Goal: Information Seeking & Learning: Learn about a topic

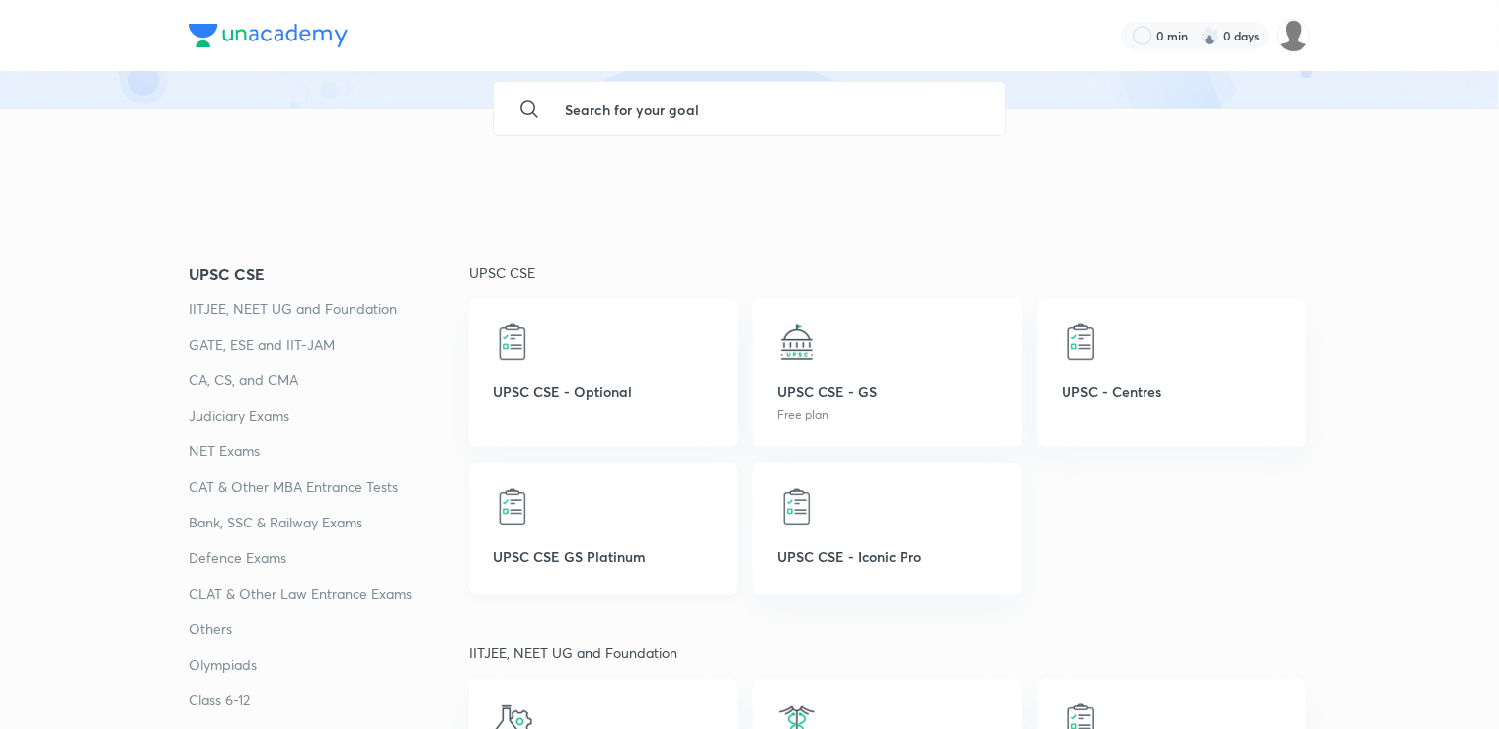
scroll to position [170, 0]
click at [797, 345] on img at bounding box center [797, 341] width 40 height 40
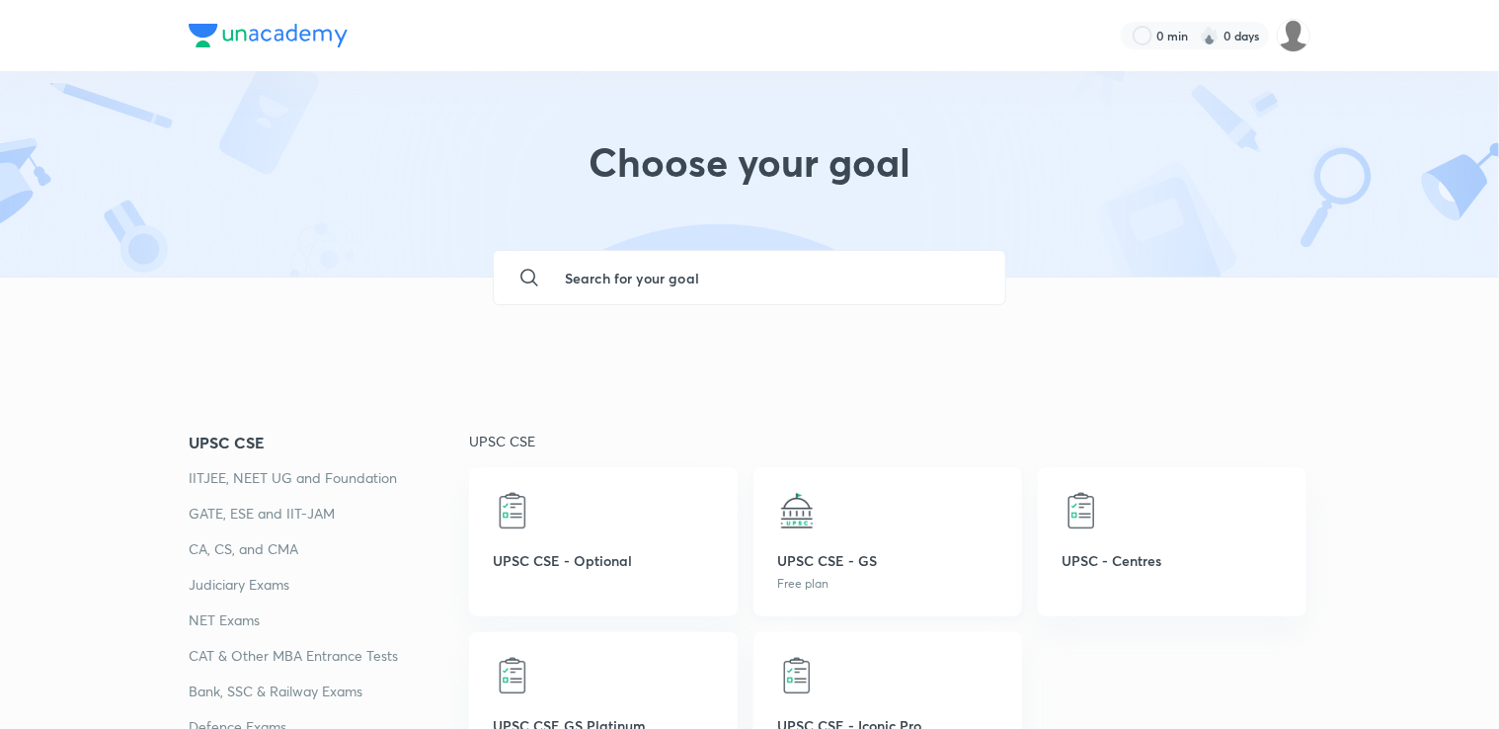
scroll to position [0, 0]
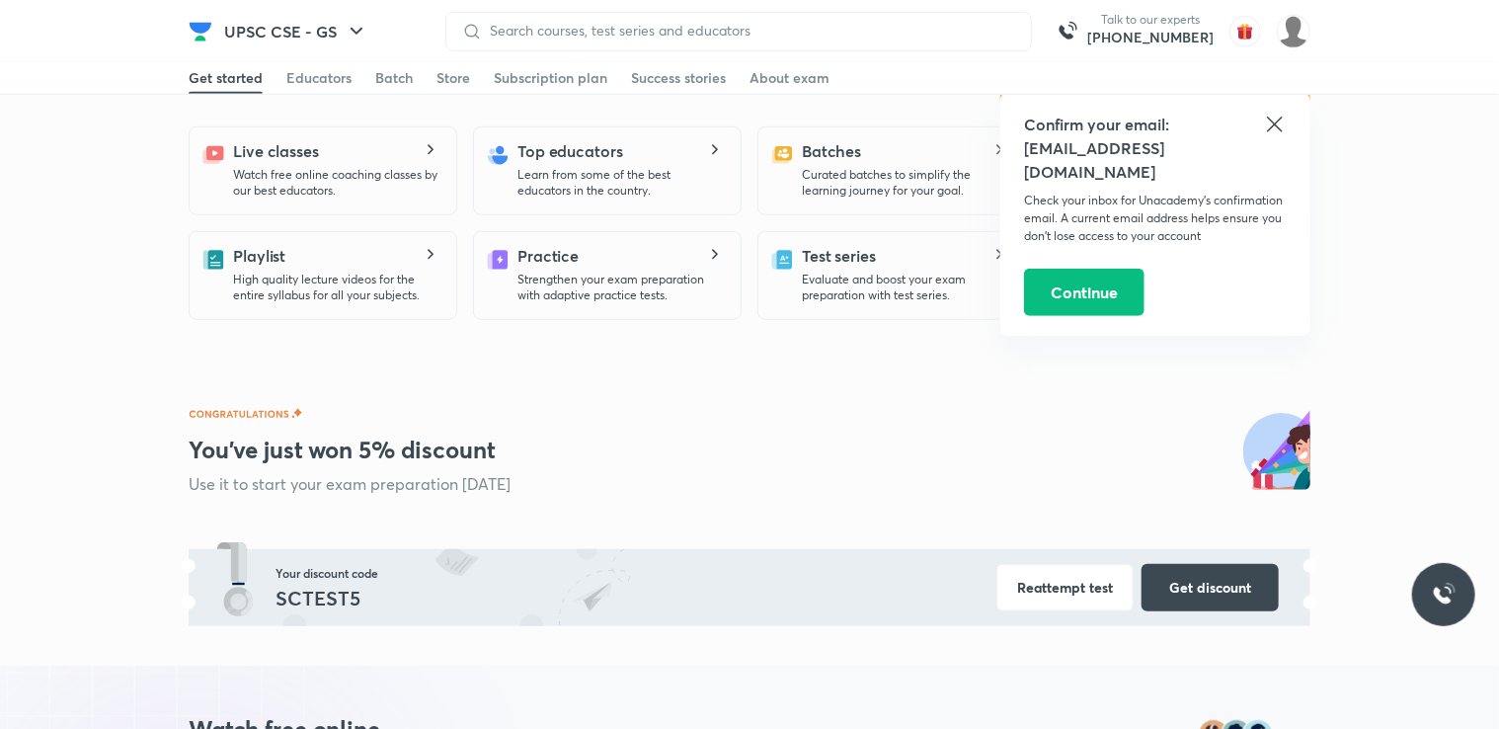
scroll to position [603, 0]
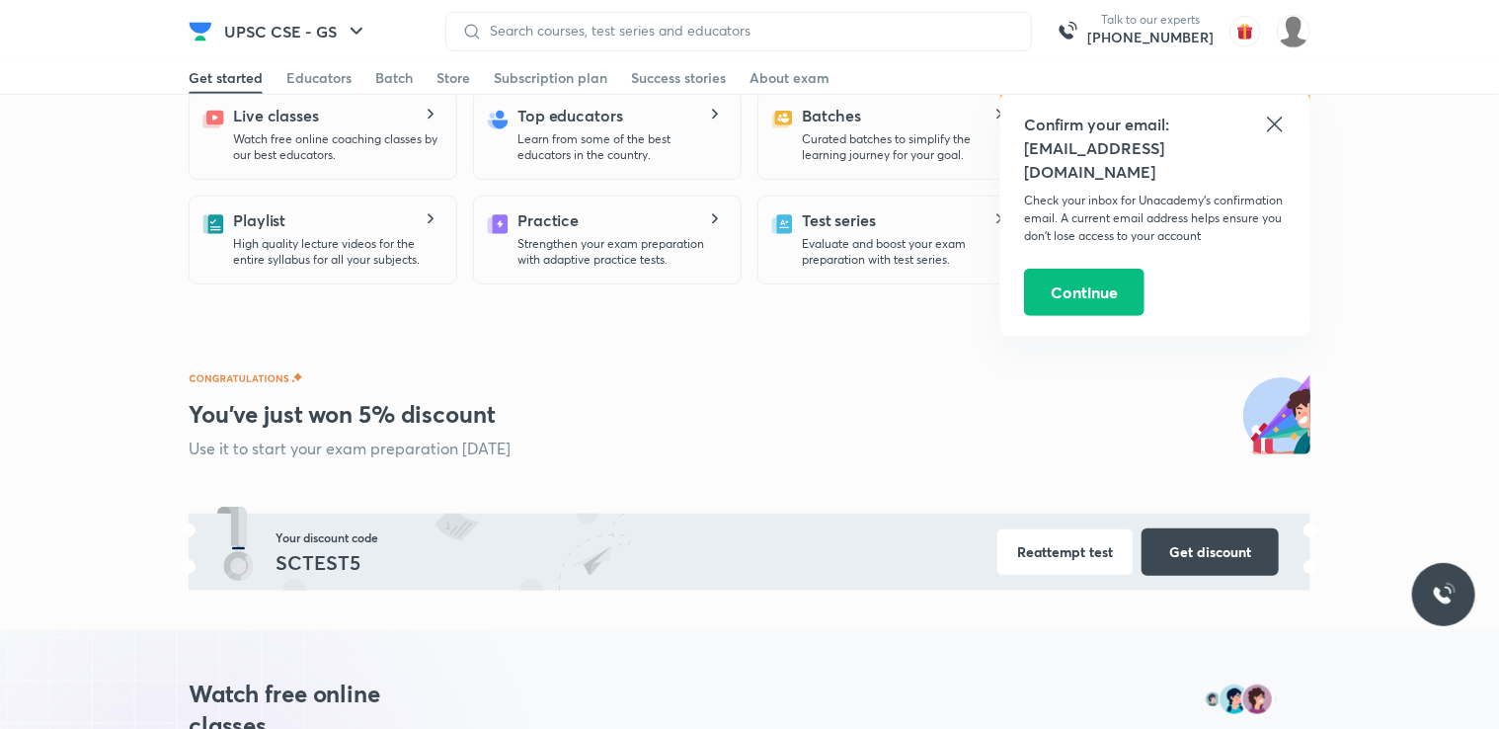
click at [1276, 124] on icon at bounding box center [1274, 124] width 15 height 15
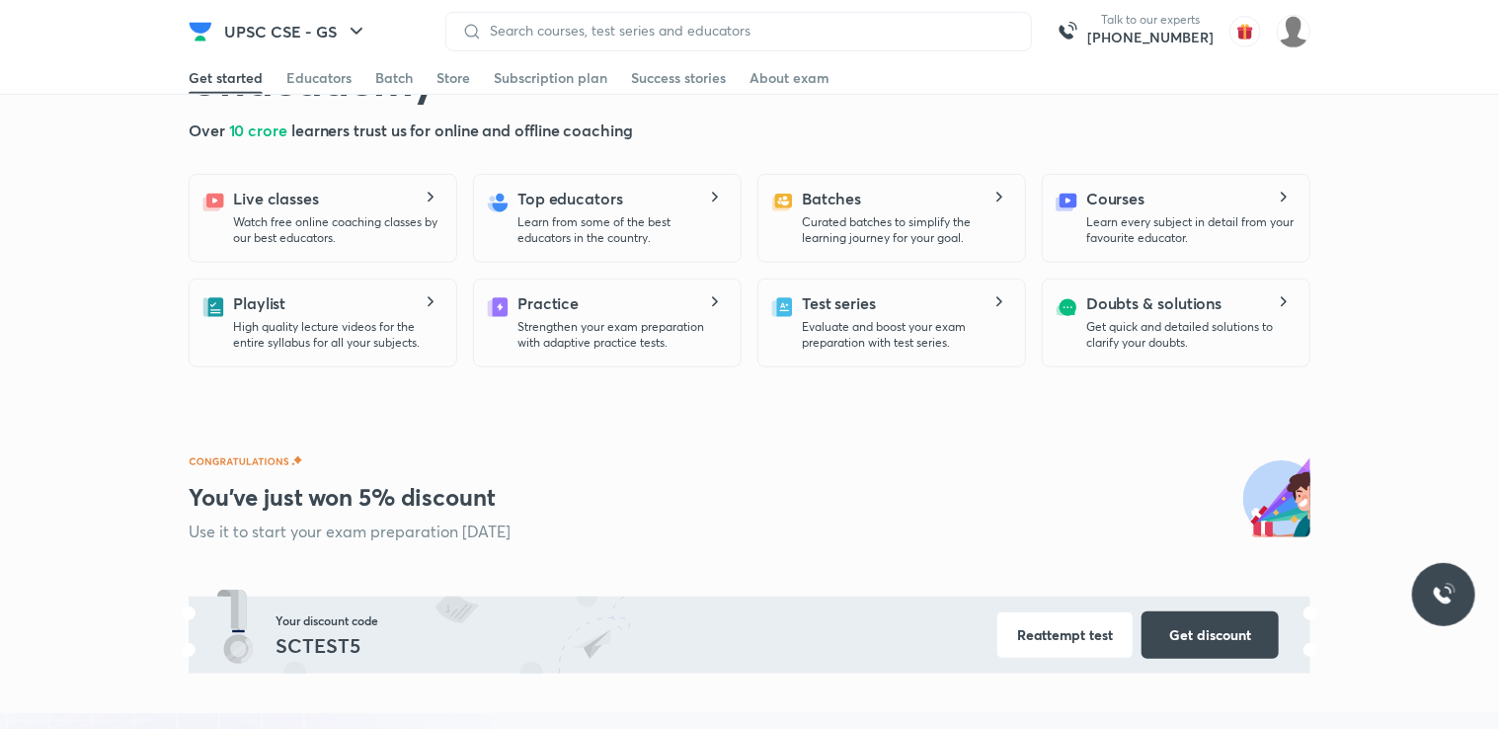
scroll to position [0, 0]
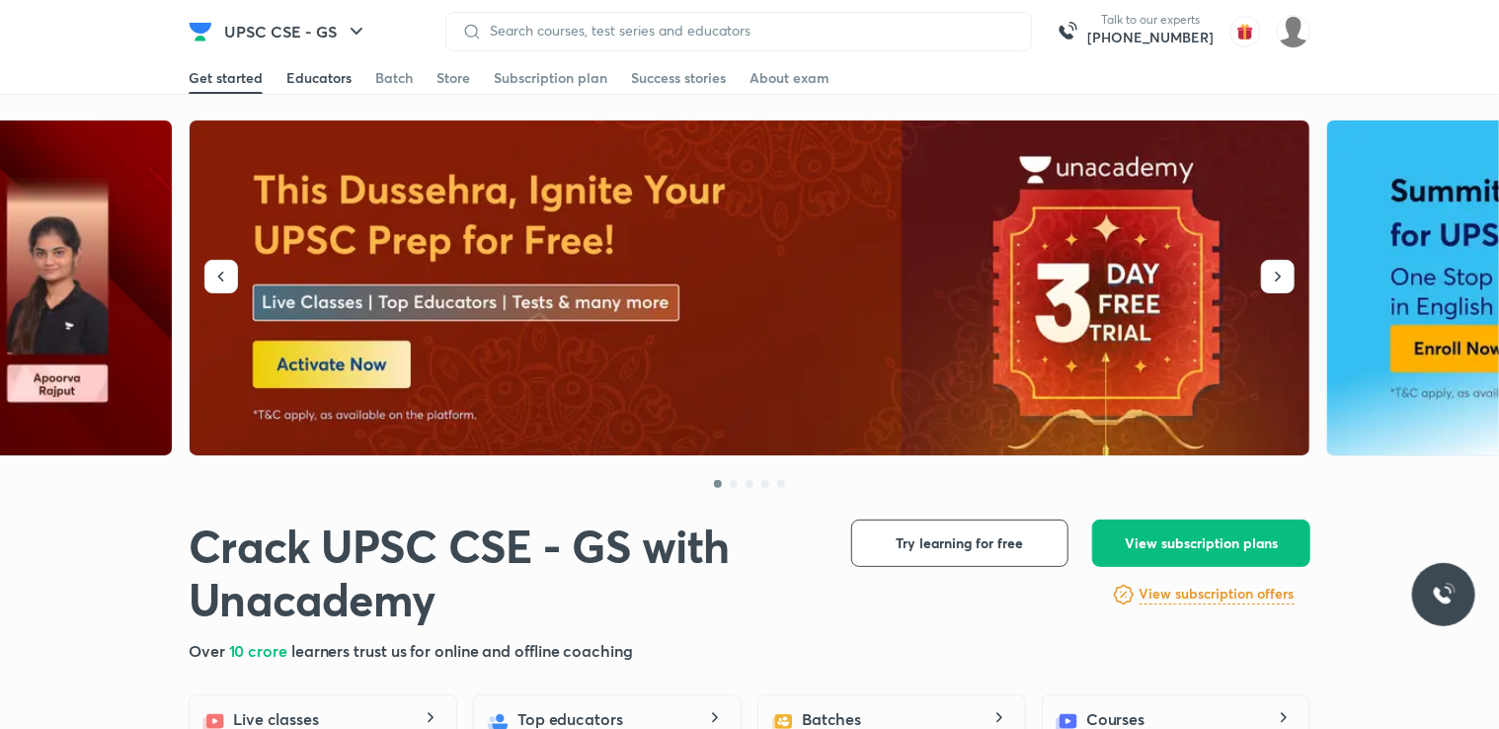
click at [319, 88] on link "Educators" at bounding box center [318, 78] width 65 height 32
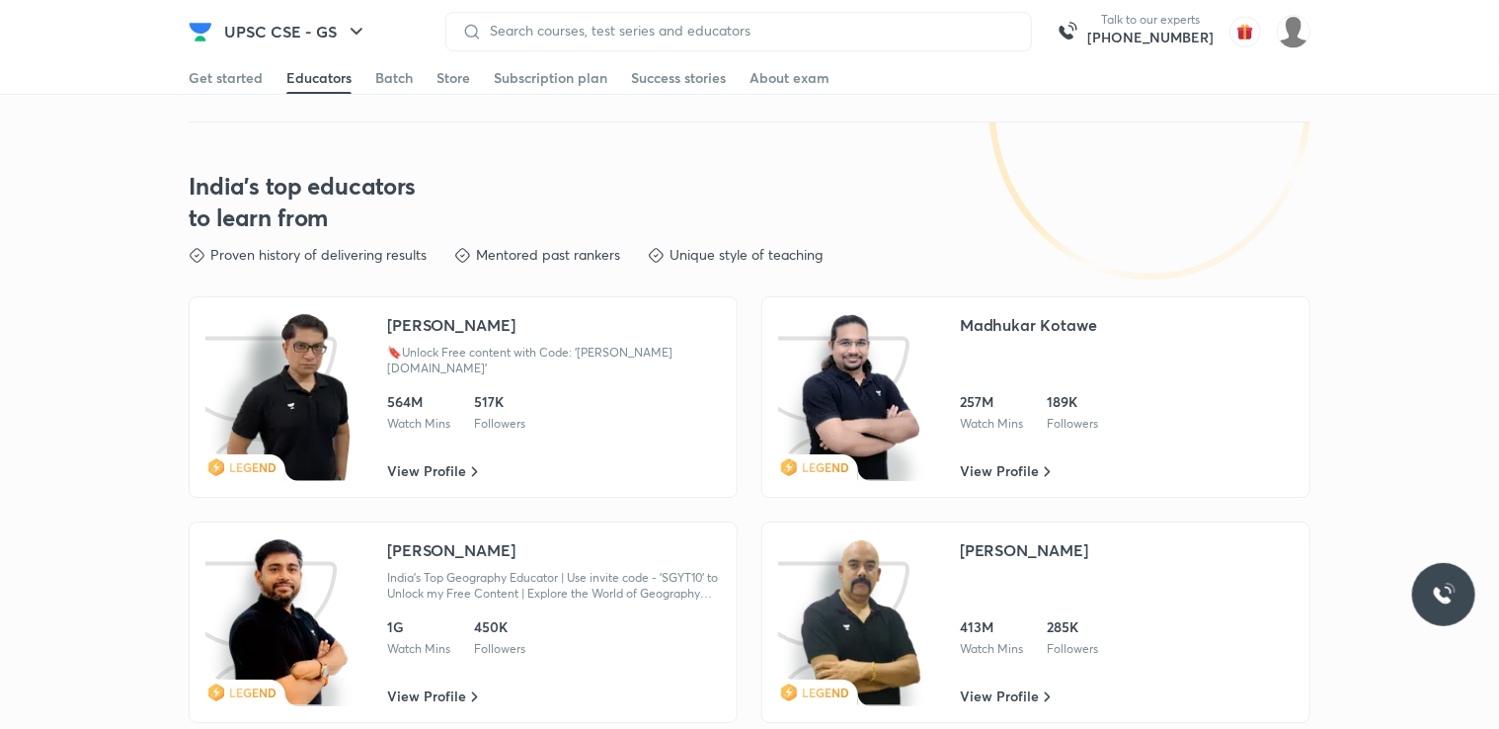
scroll to position [3230, 0]
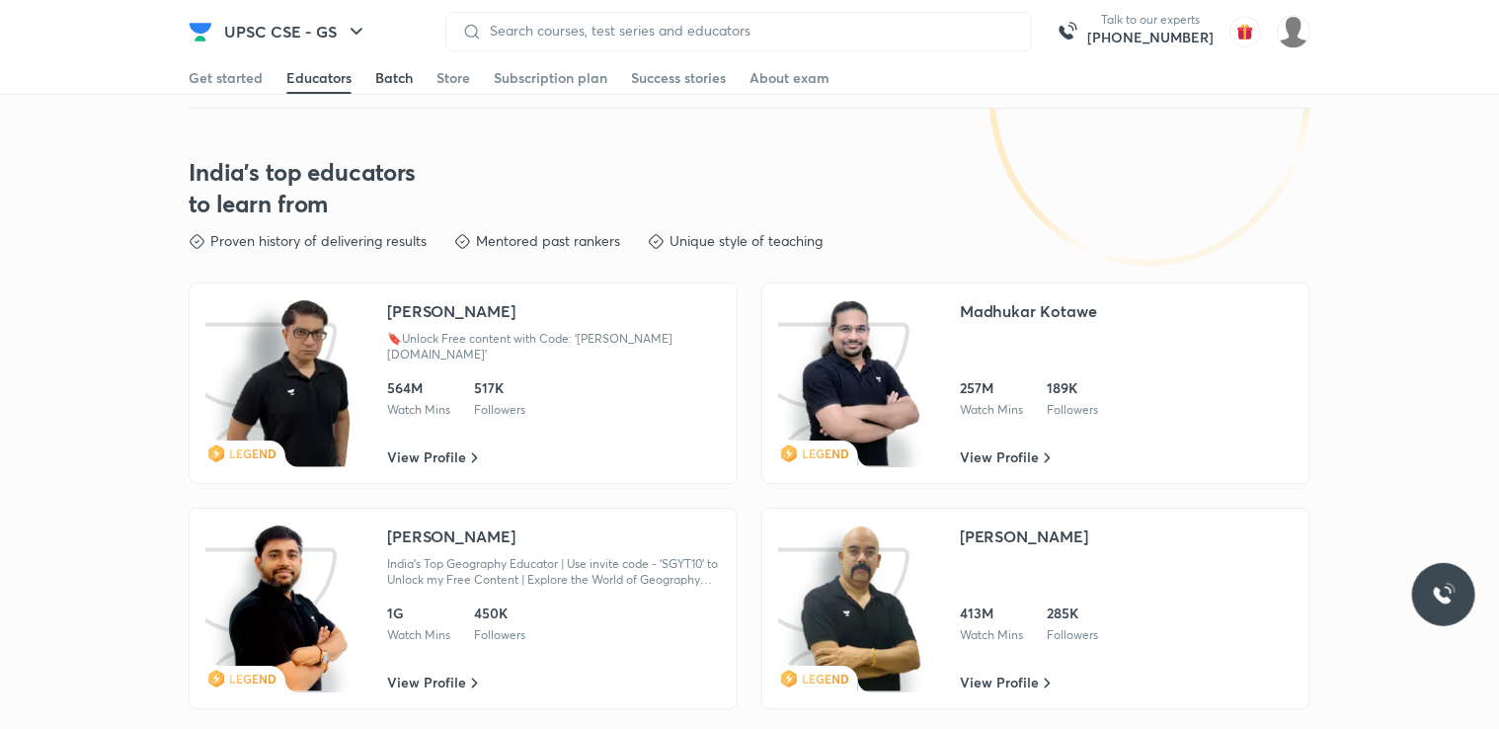
click at [400, 71] on div "Batch" at bounding box center [394, 78] width 38 height 20
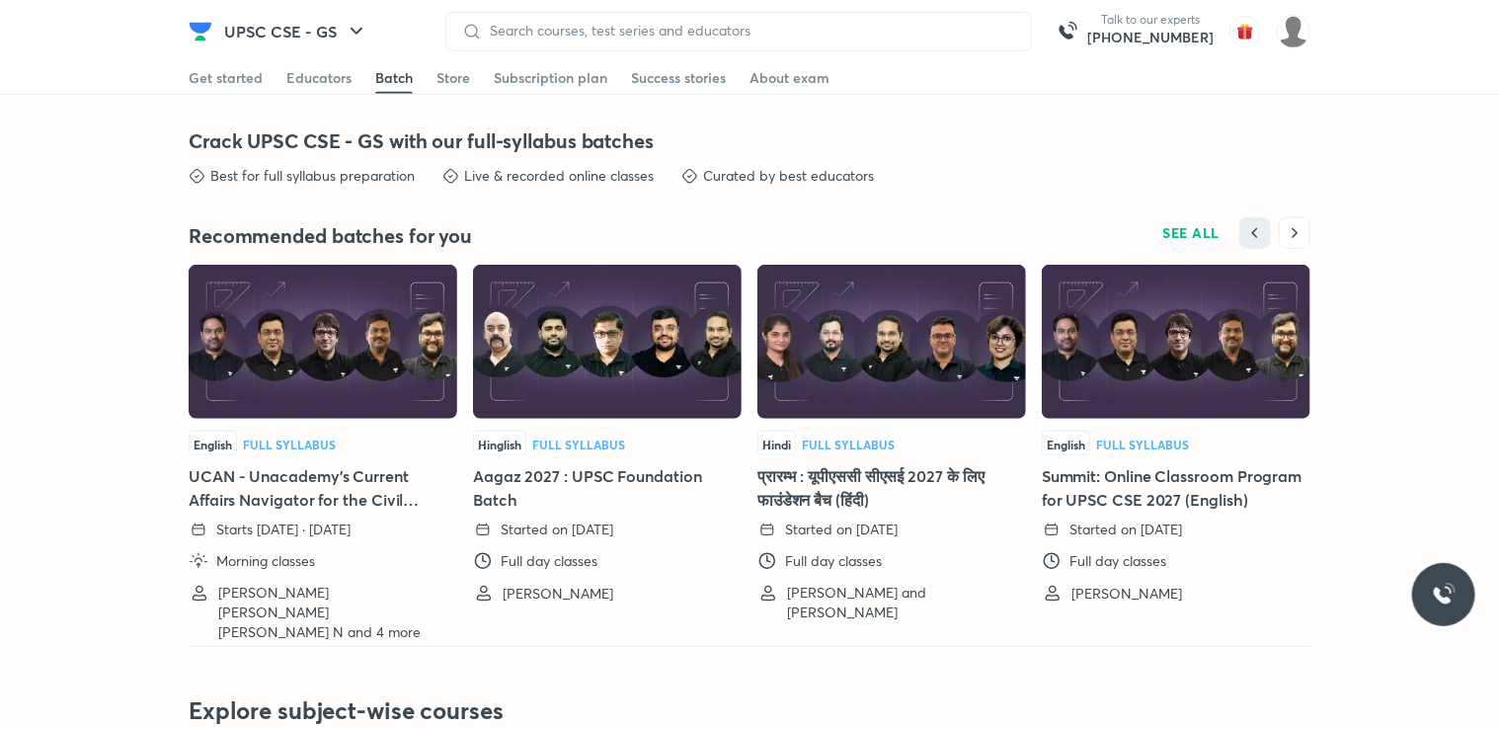
scroll to position [4397, 0]
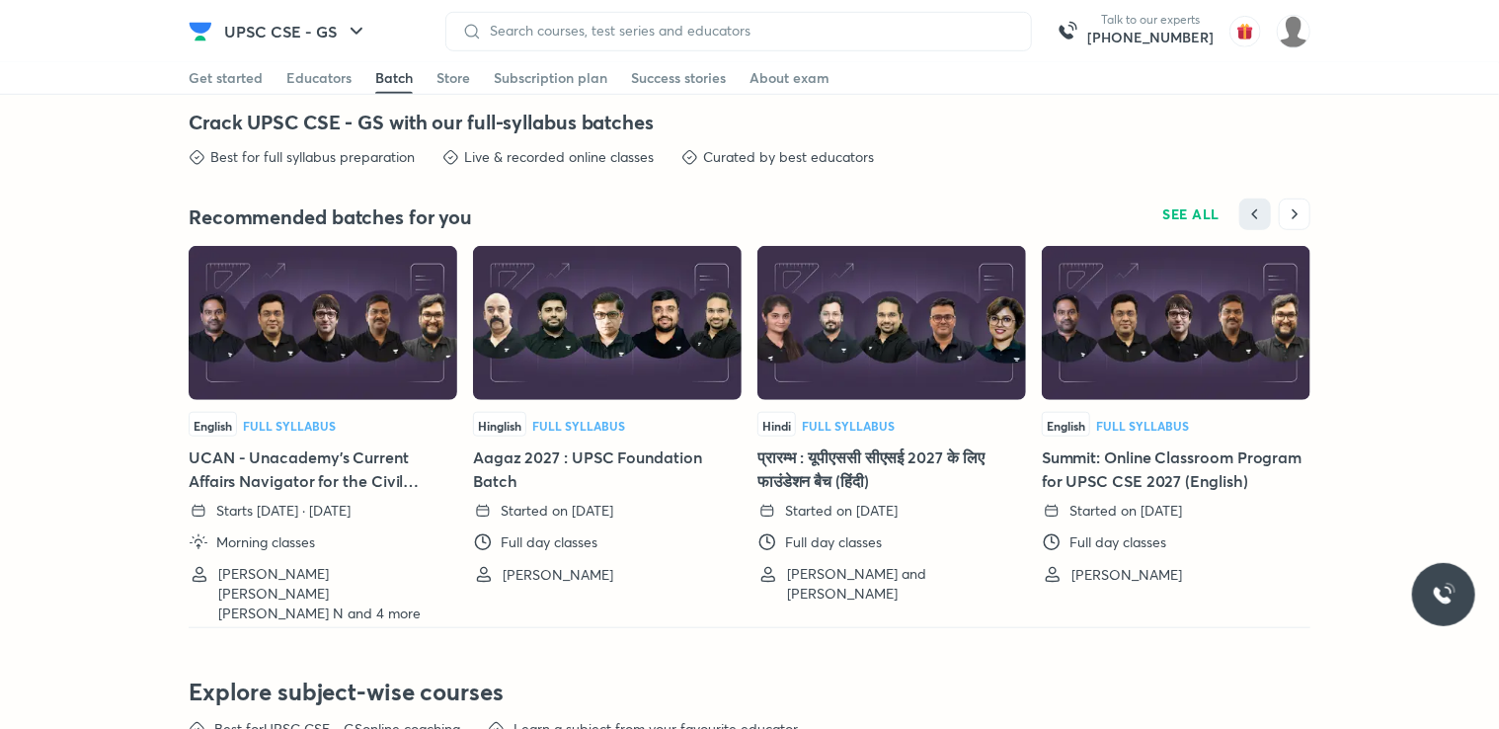
click at [431, 75] on div "Get started Educators Batch Store Subscription plan Success stories About exam" at bounding box center [750, 78] width 1122 height 32
click at [442, 75] on div "Store" at bounding box center [454, 78] width 34 height 20
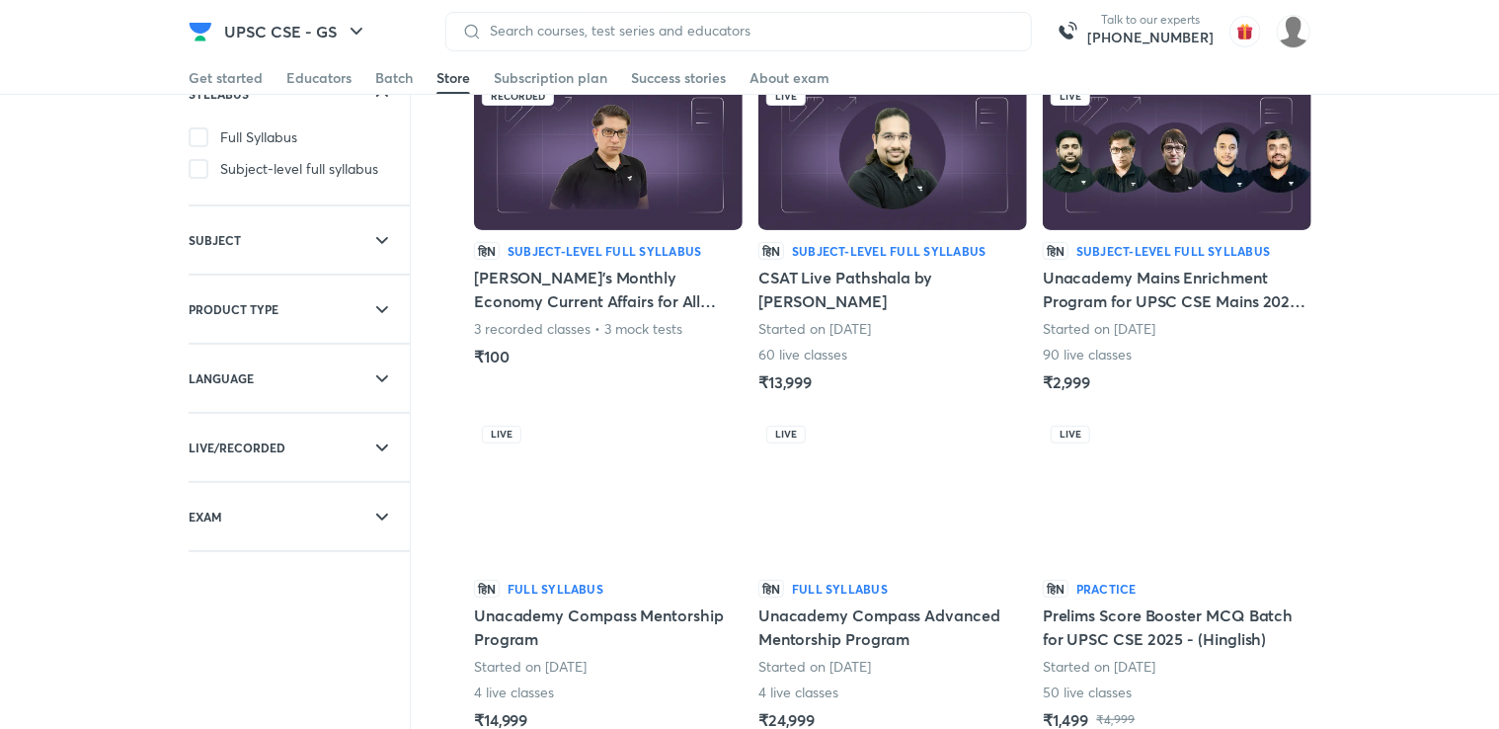
scroll to position [145, 0]
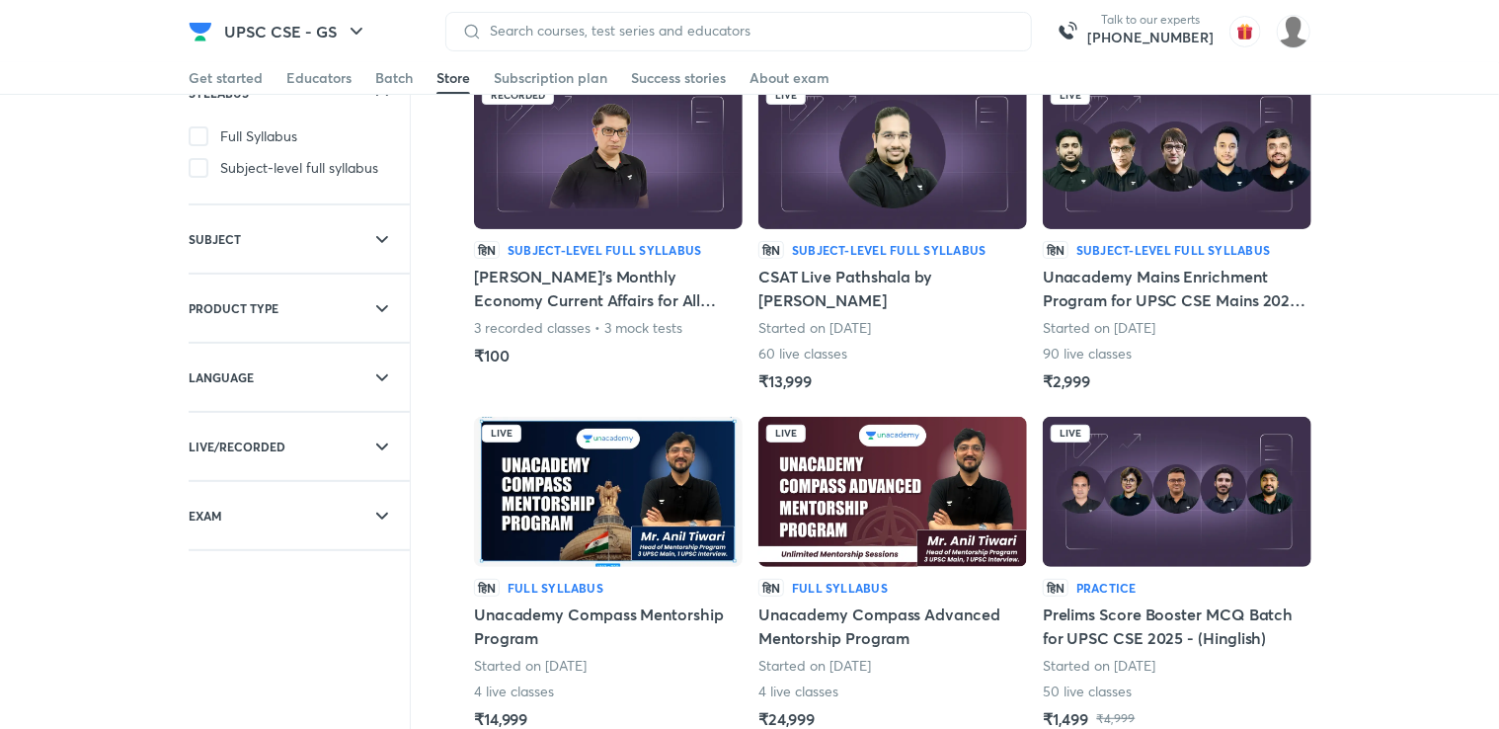
click at [368, 517] on div at bounding box center [354, 516] width 111 height 24
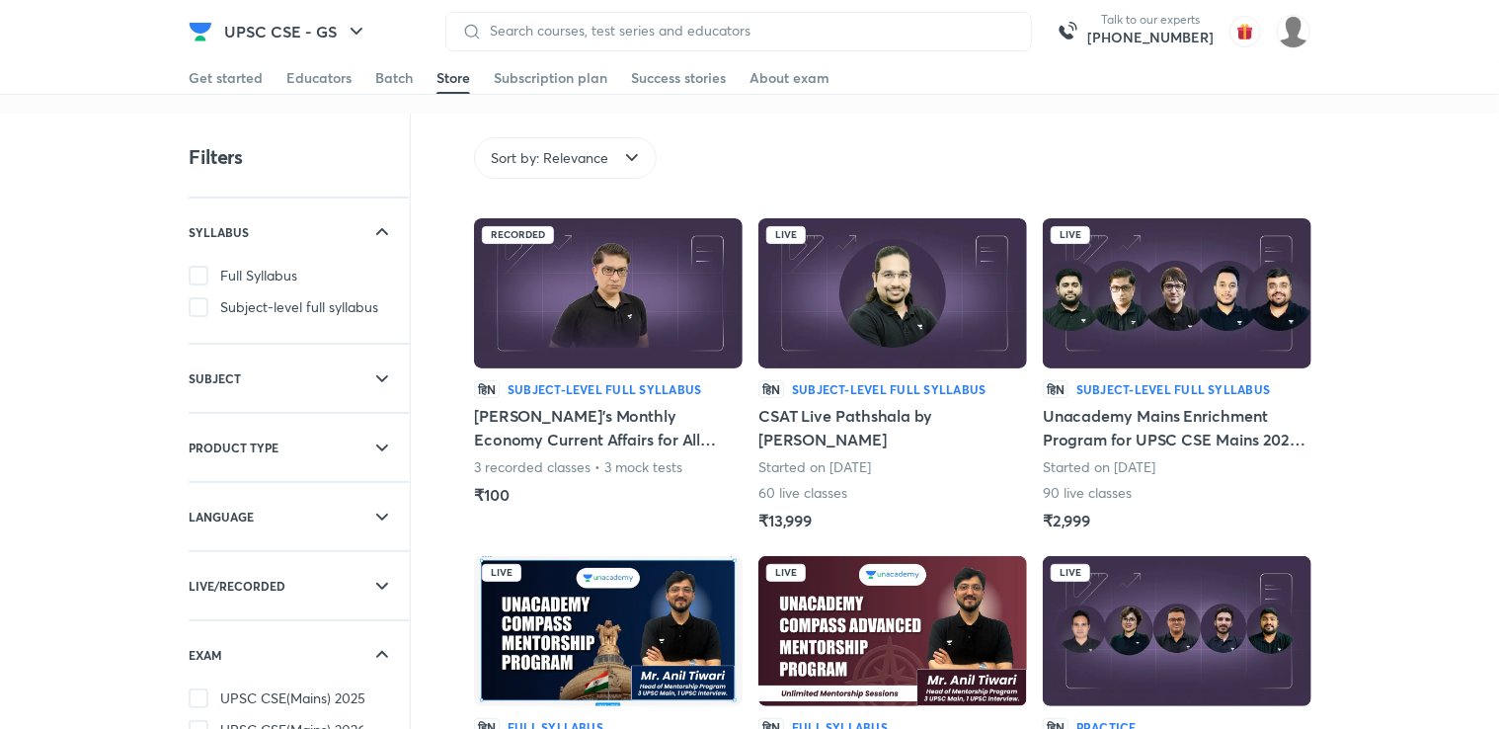
scroll to position [0, 0]
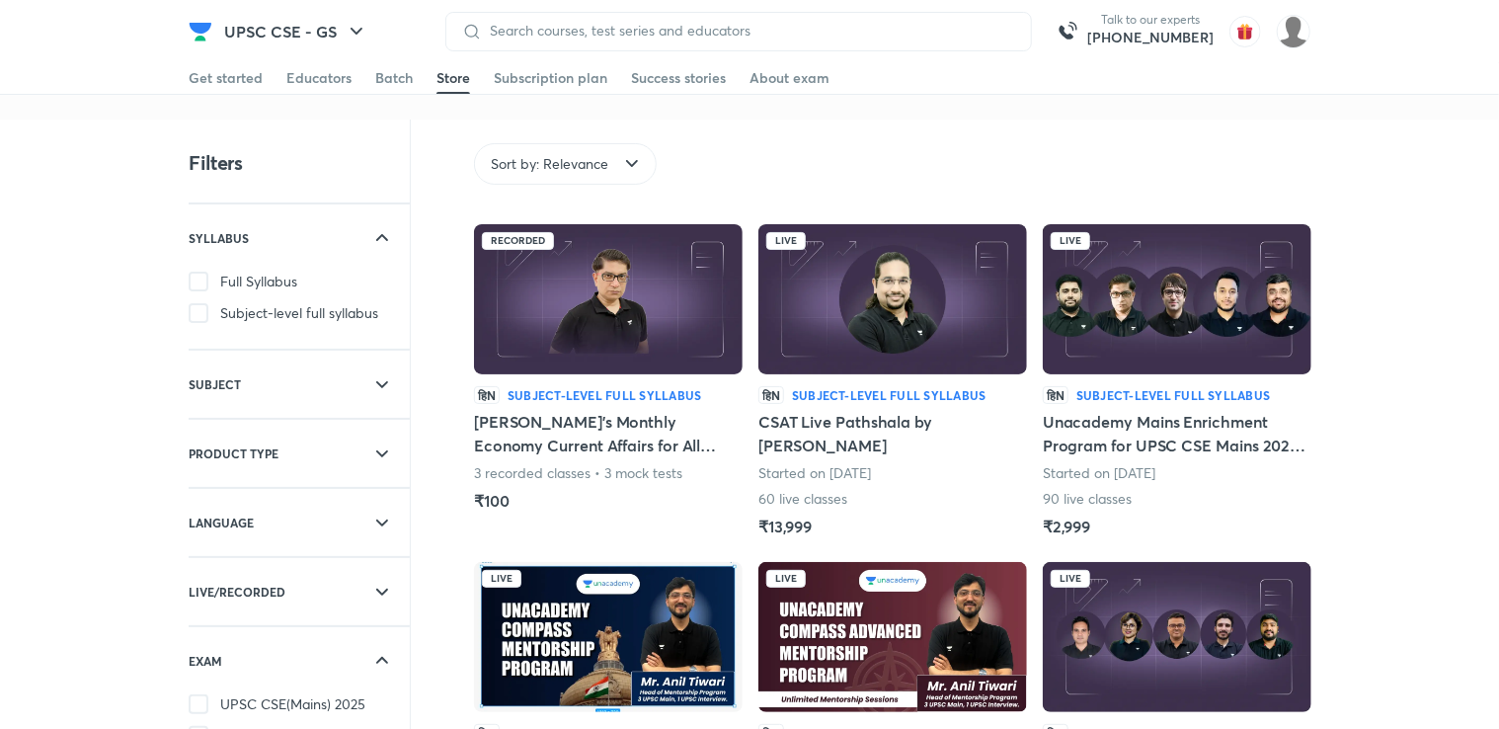
click at [372, 450] on icon at bounding box center [382, 453] width 24 height 24
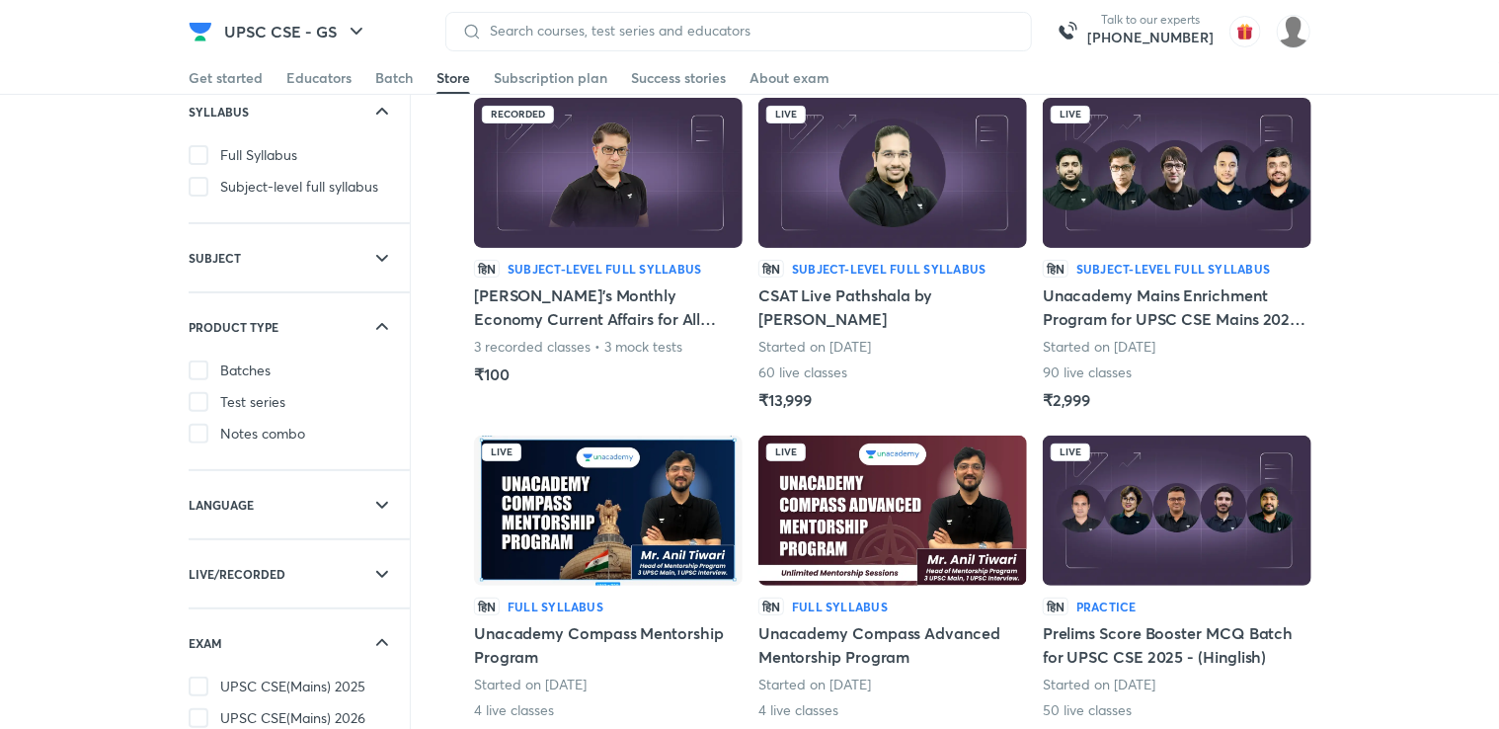
scroll to position [134, 0]
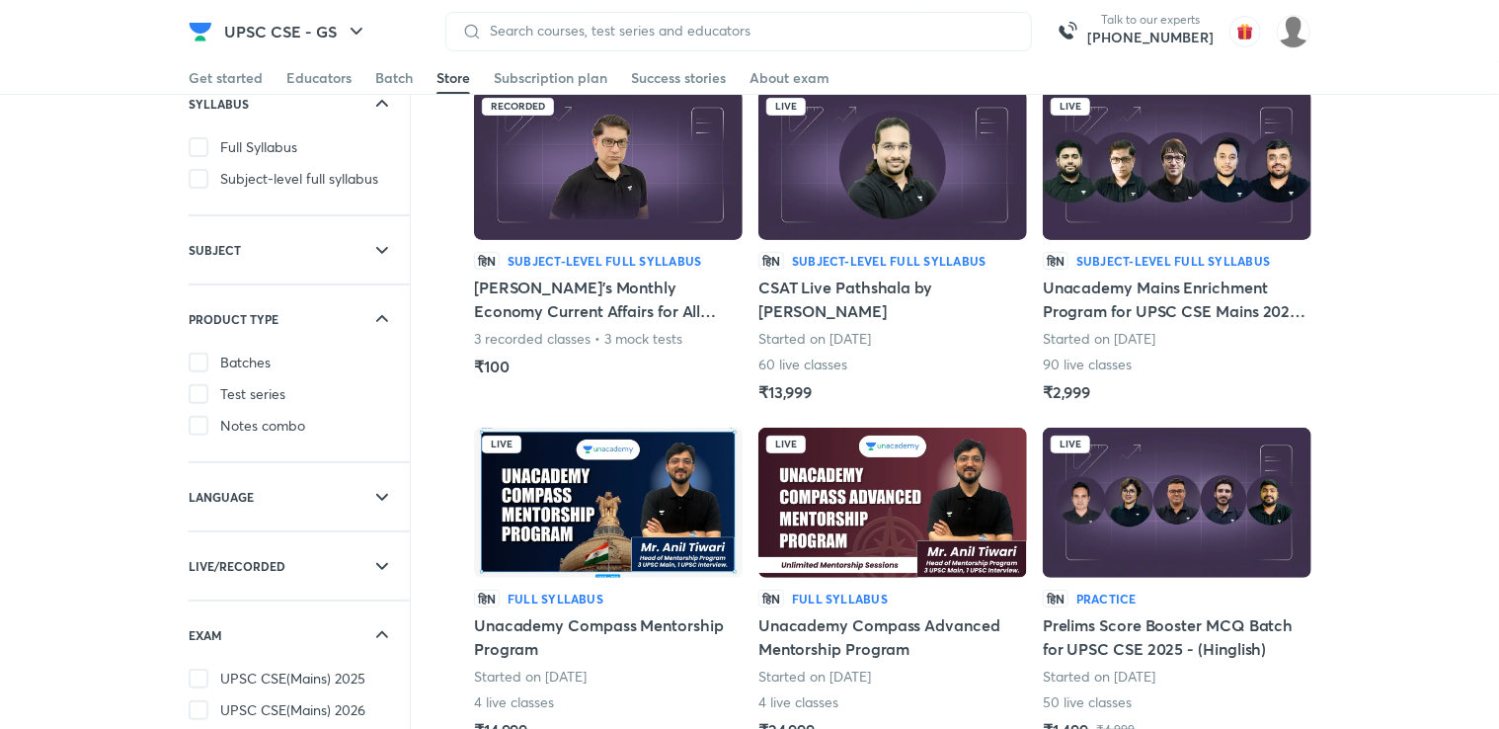
click at [352, 472] on div "LANGUAGE" at bounding box center [299, 496] width 221 height 67
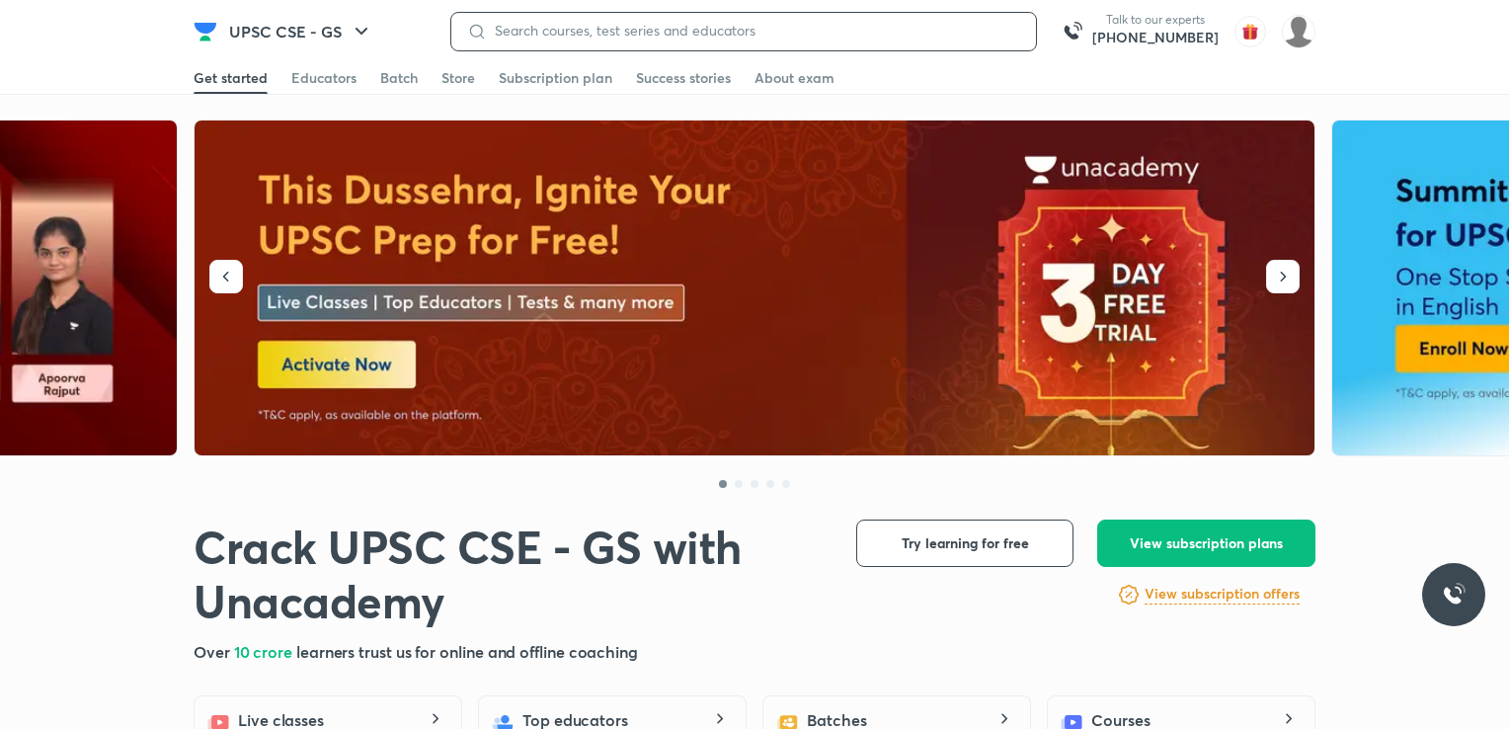
click at [599, 25] on input at bounding box center [753, 31] width 533 height 16
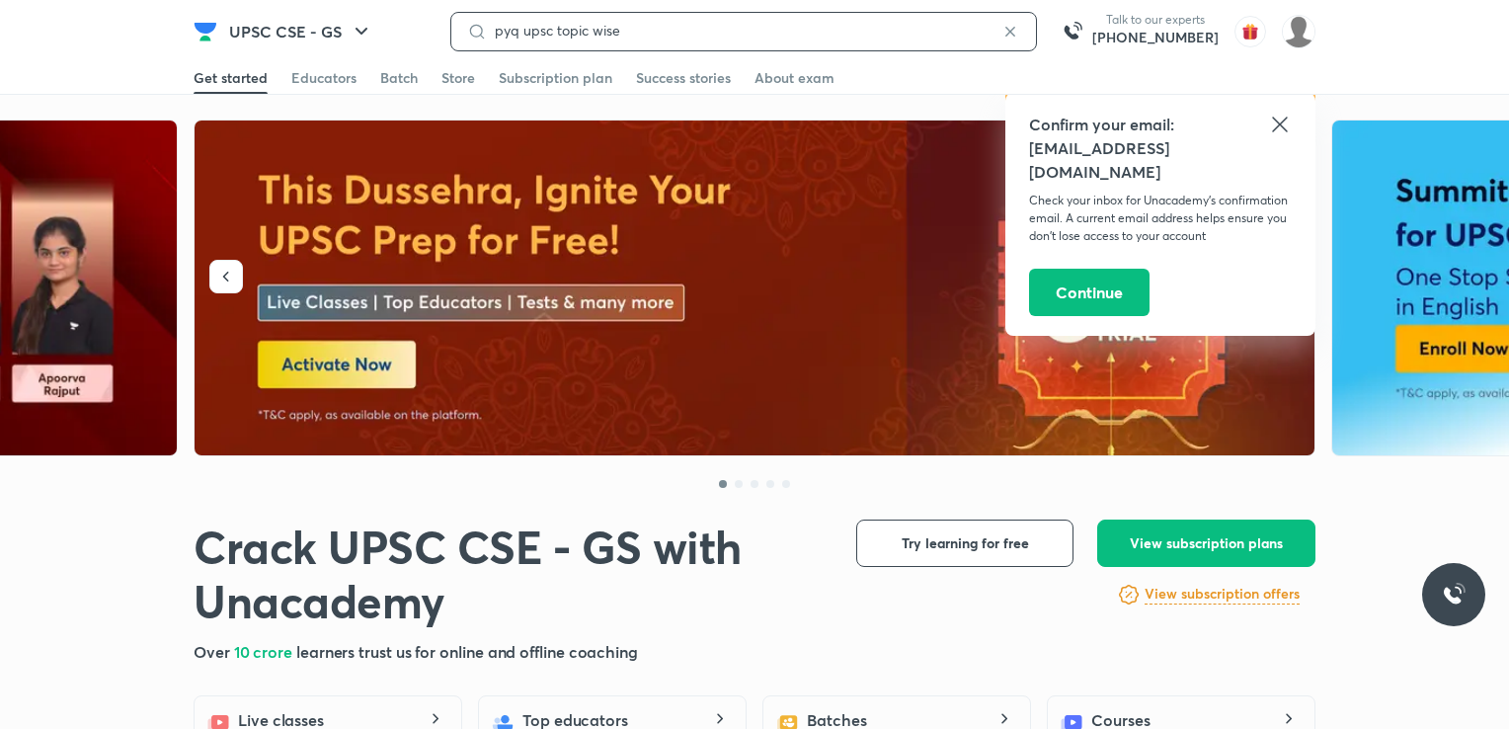
type input "pyq upsc topic wise"
click at [774, 30] on input "pyq upsc topic wise" at bounding box center [744, 31] width 514 height 16
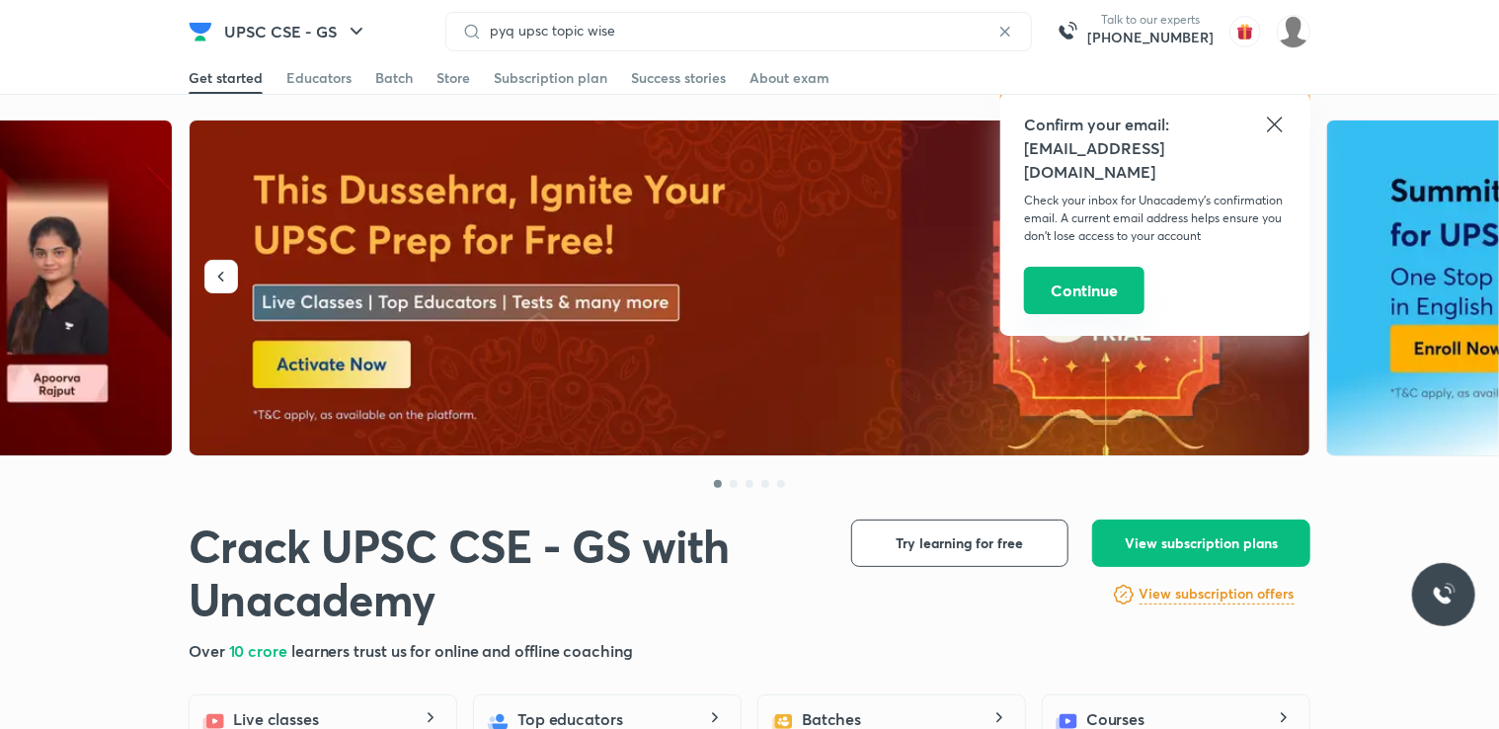
click at [1086, 269] on button "Continue" at bounding box center [1084, 290] width 120 height 47
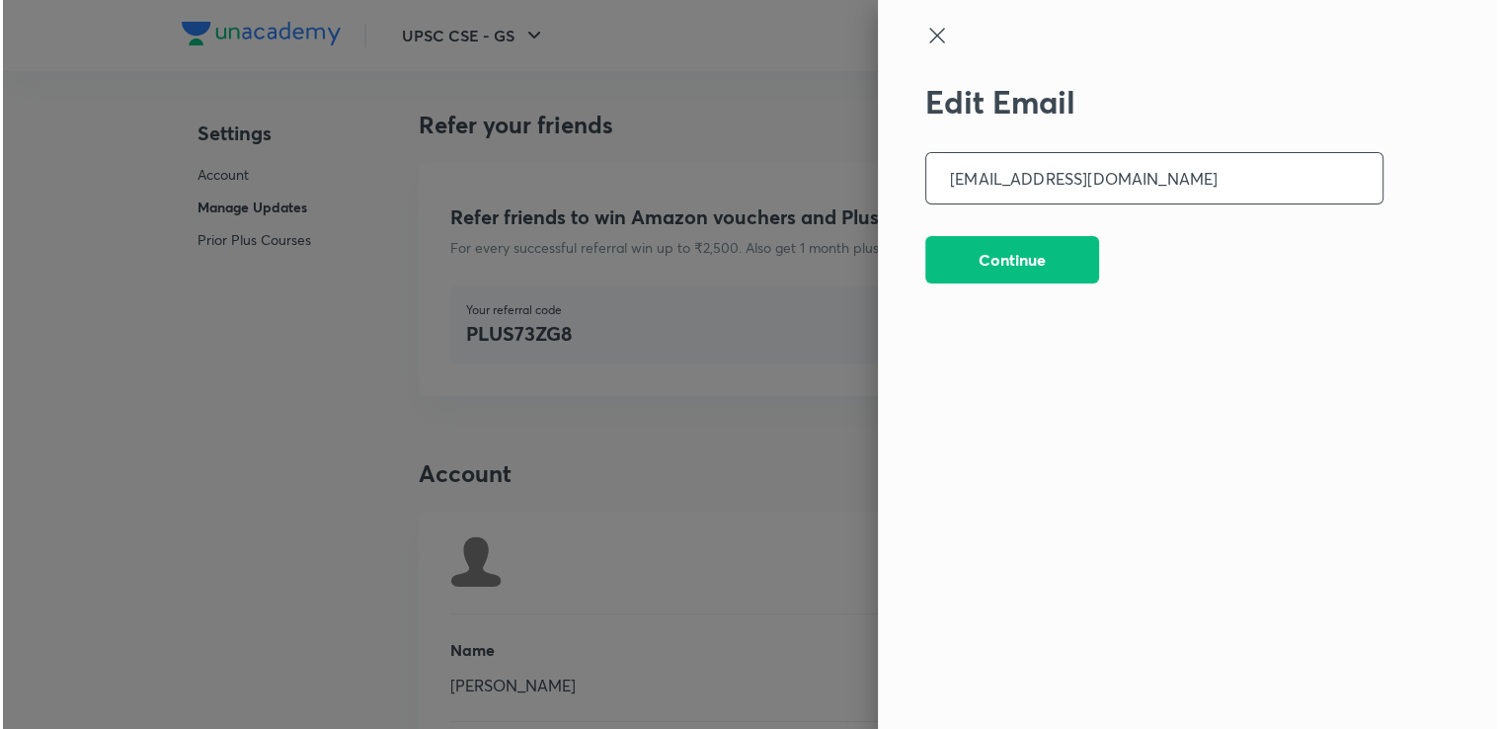
scroll to position [4849, 0]
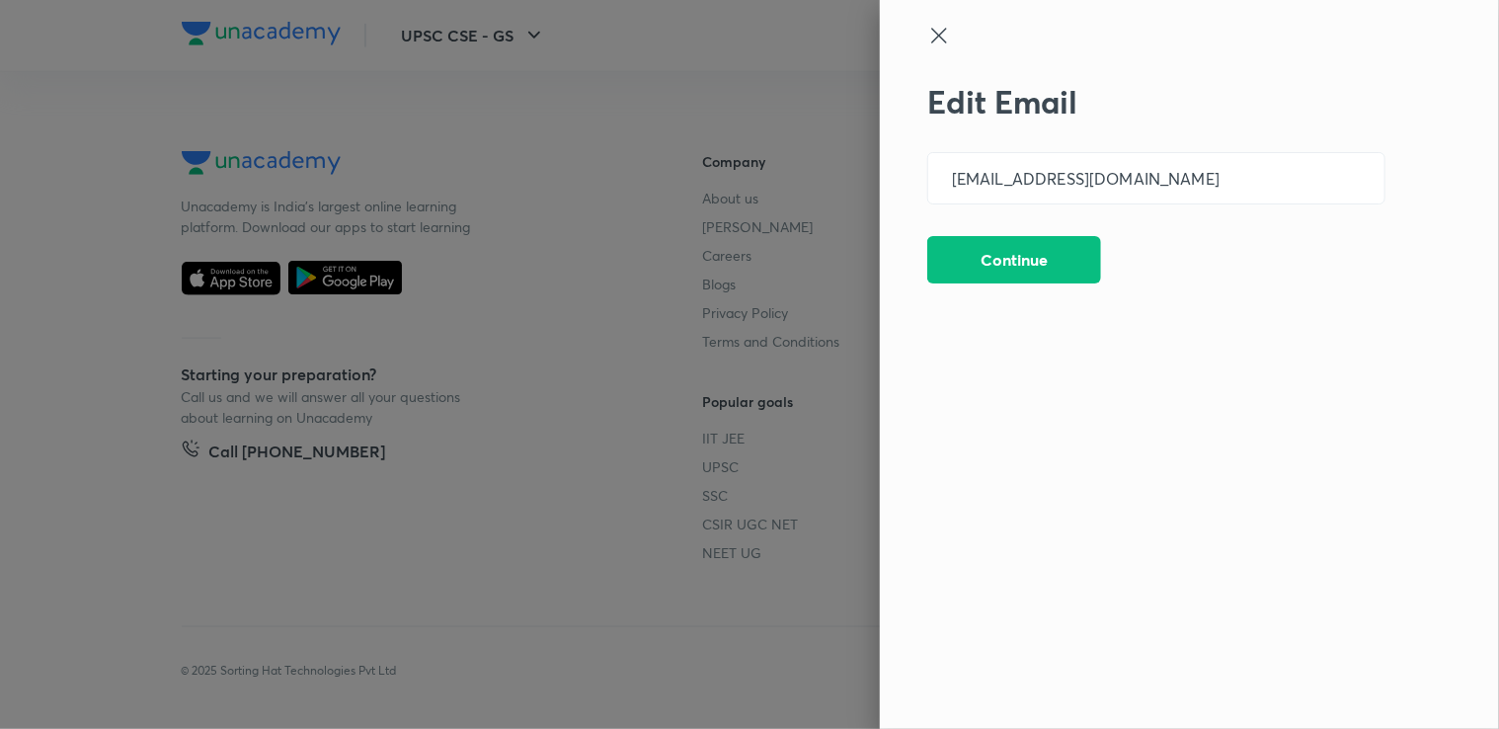
click at [938, 40] on icon at bounding box center [939, 36] width 24 height 24
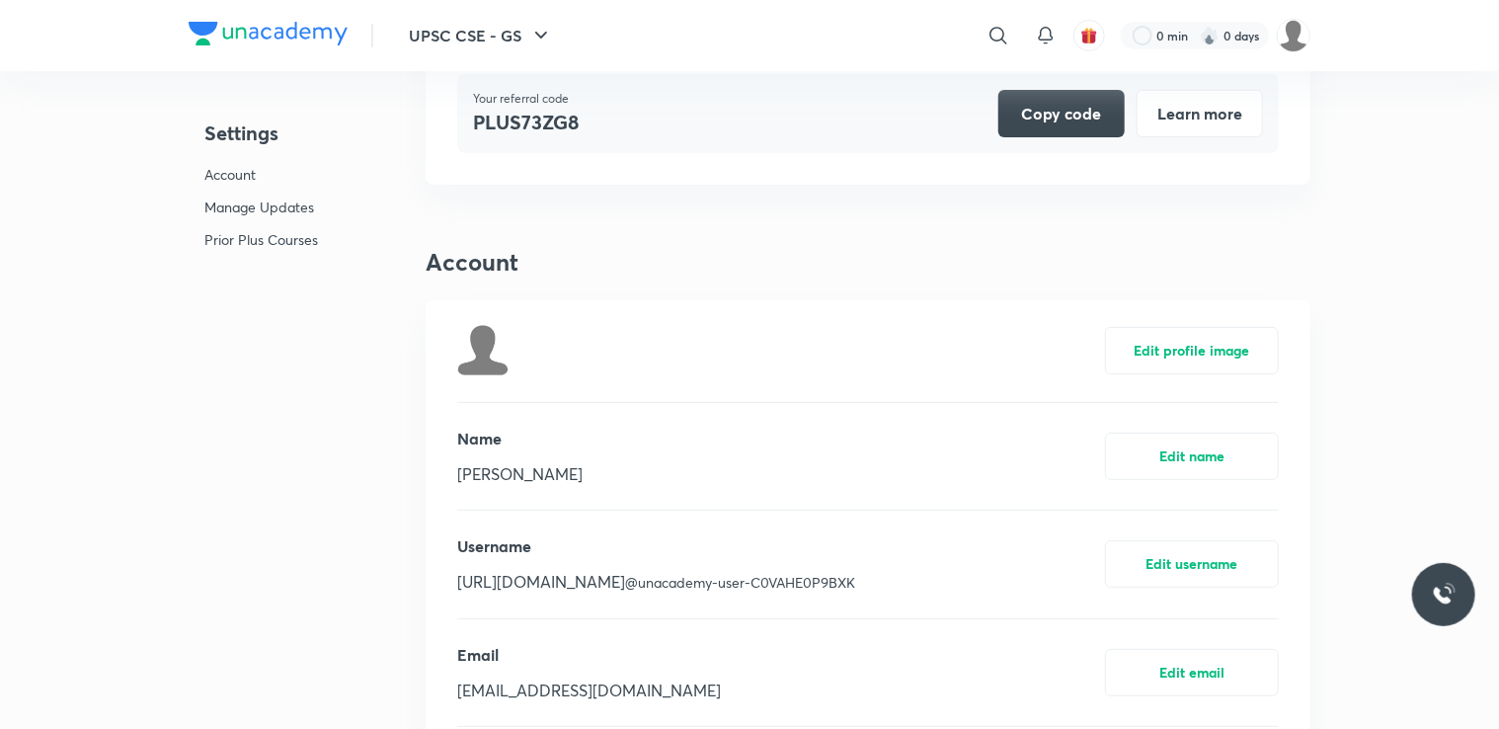
scroll to position [0, 0]
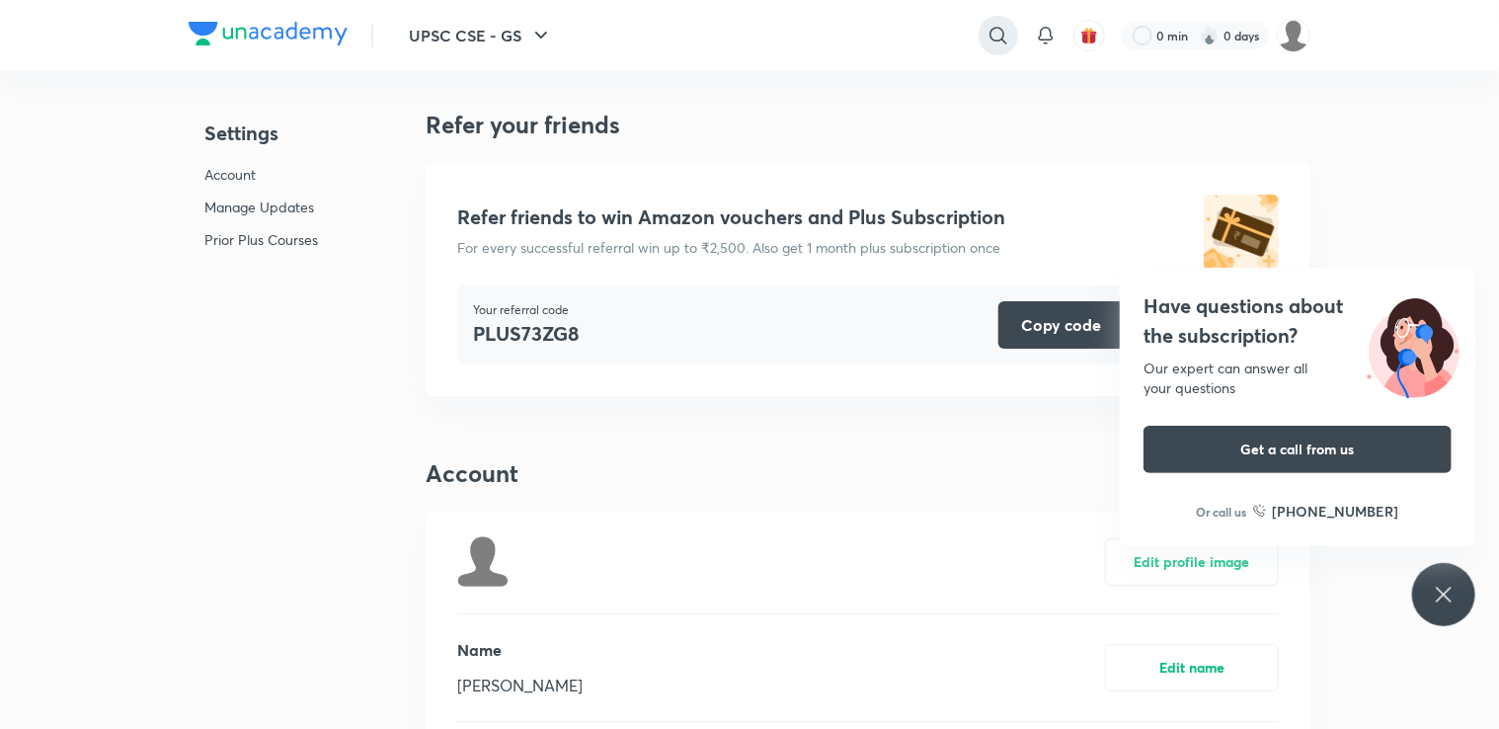
click at [985, 34] on div at bounding box center [999, 36] width 40 height 40
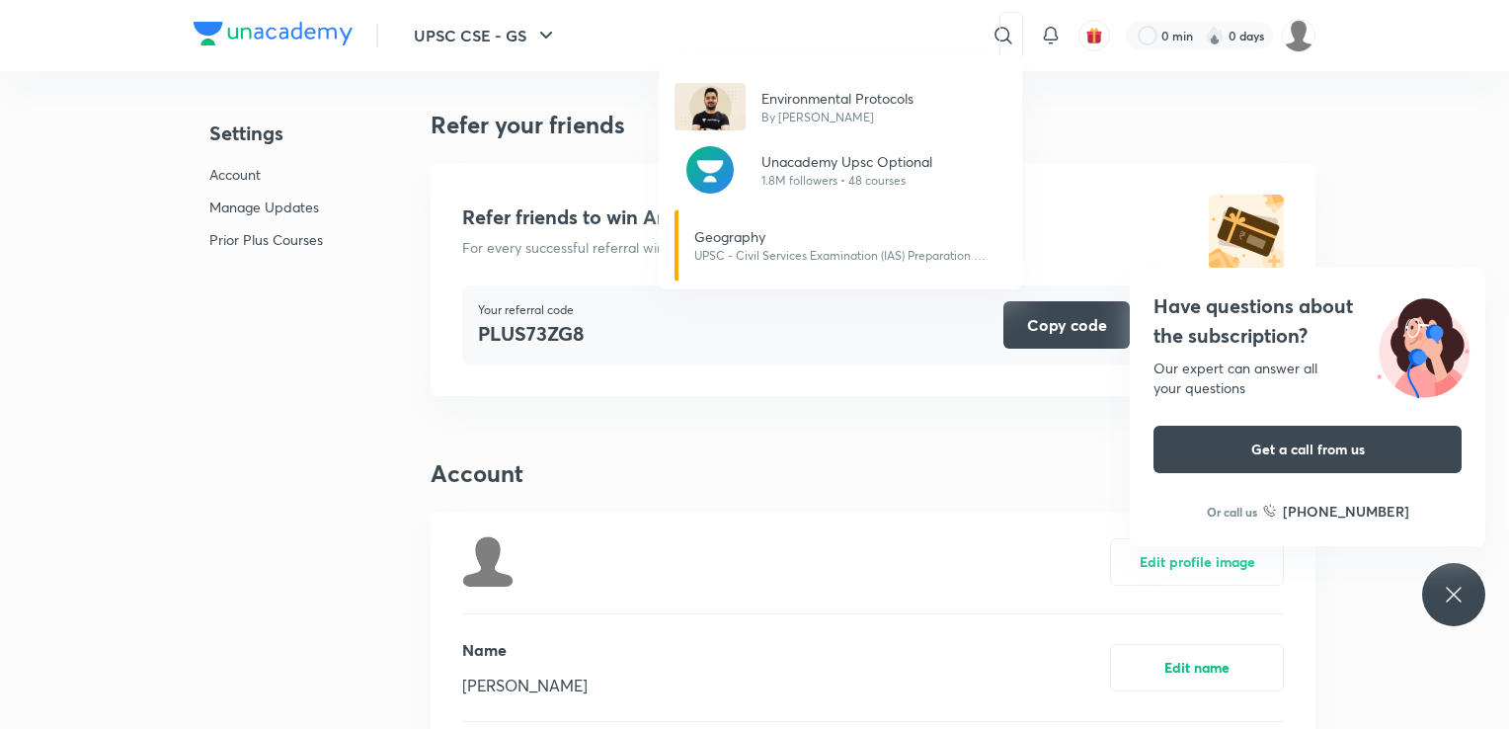
click at [960, 31] on div "Environmental Protocols By [PERSON_NAME] Unacademy Upsc Optional 1.8M followers…" at bounding box center [754, 364] width 1509 height 729
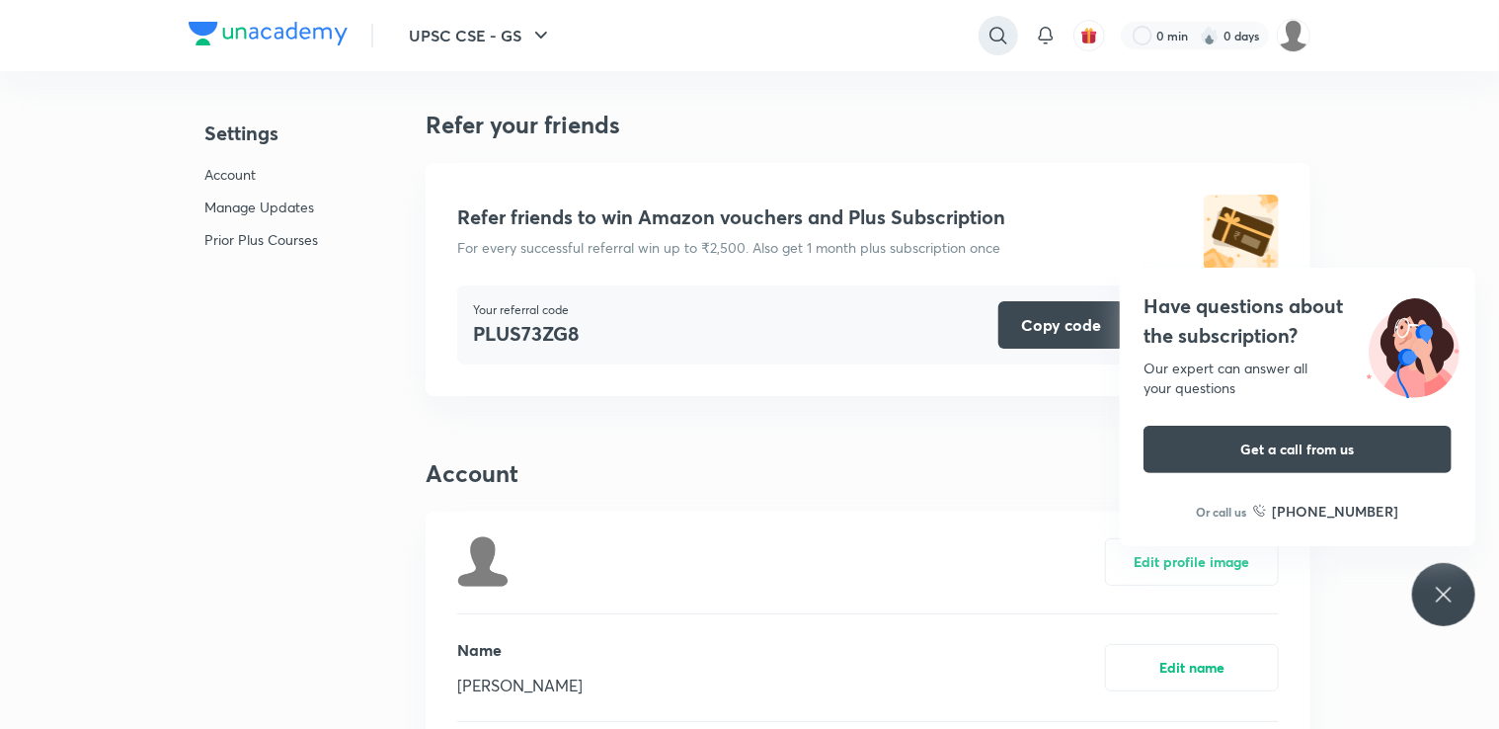
click at [991, 37] on icon at bounding box center [998, 35] width 17 height 17
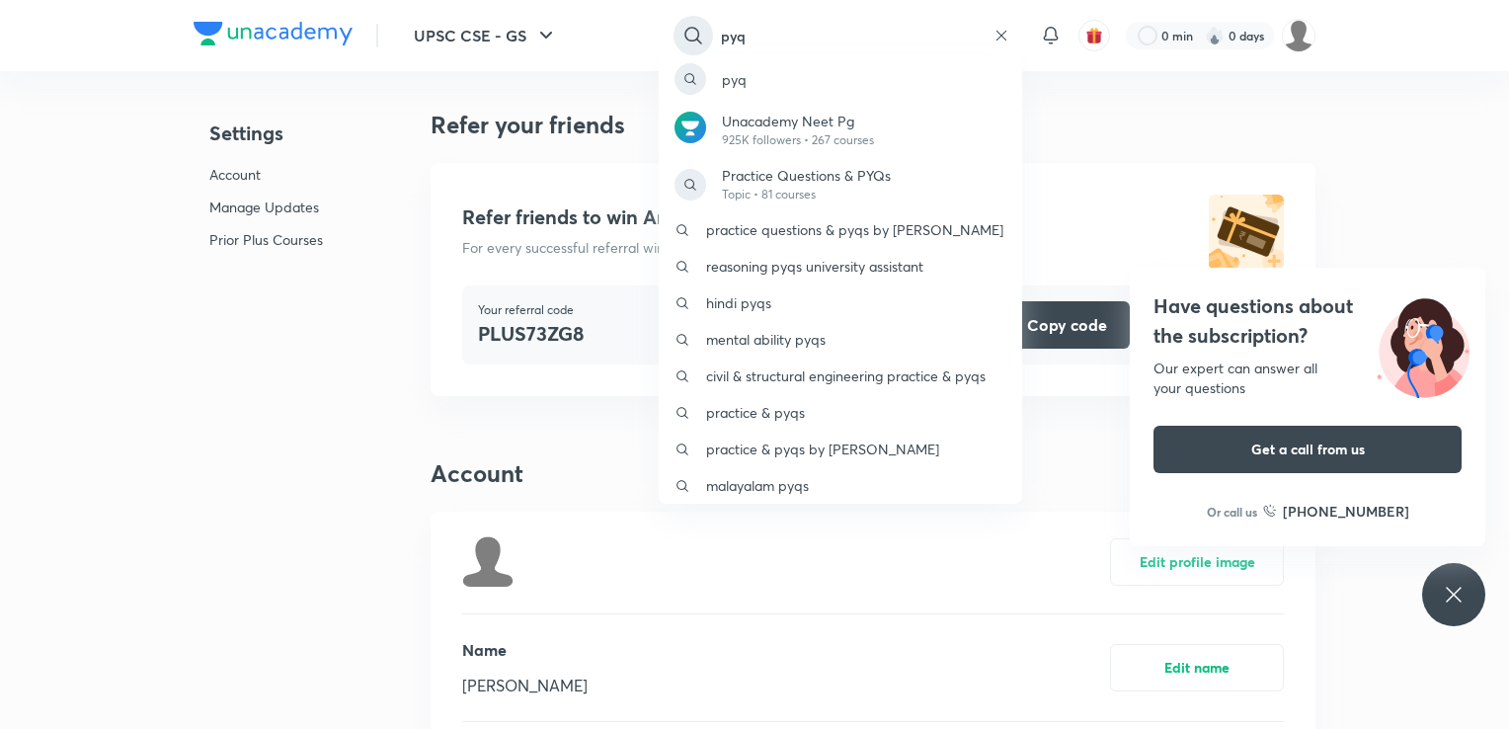
type input "pyq"
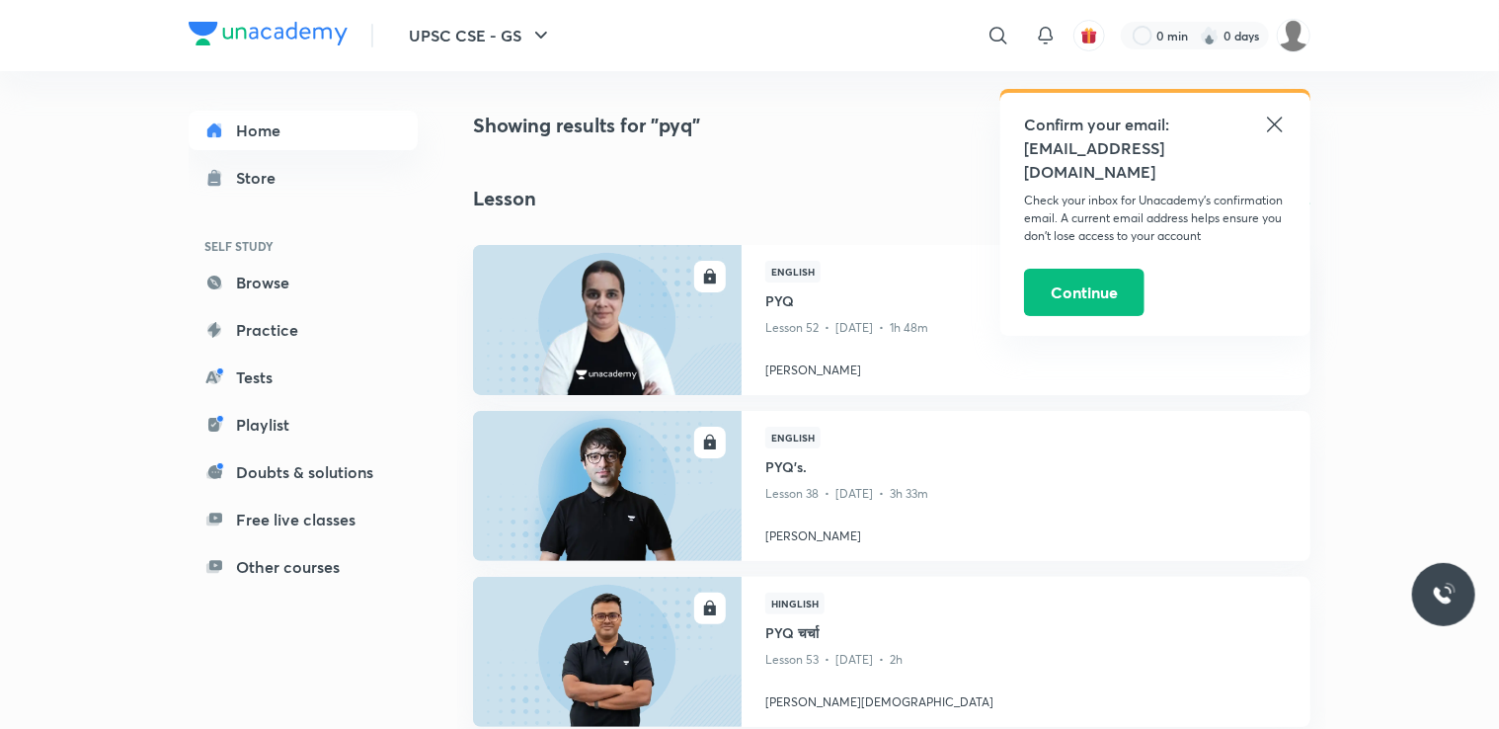
click at [1267, 117] on icon at bounding box center [1275, 125] width 24 height 24
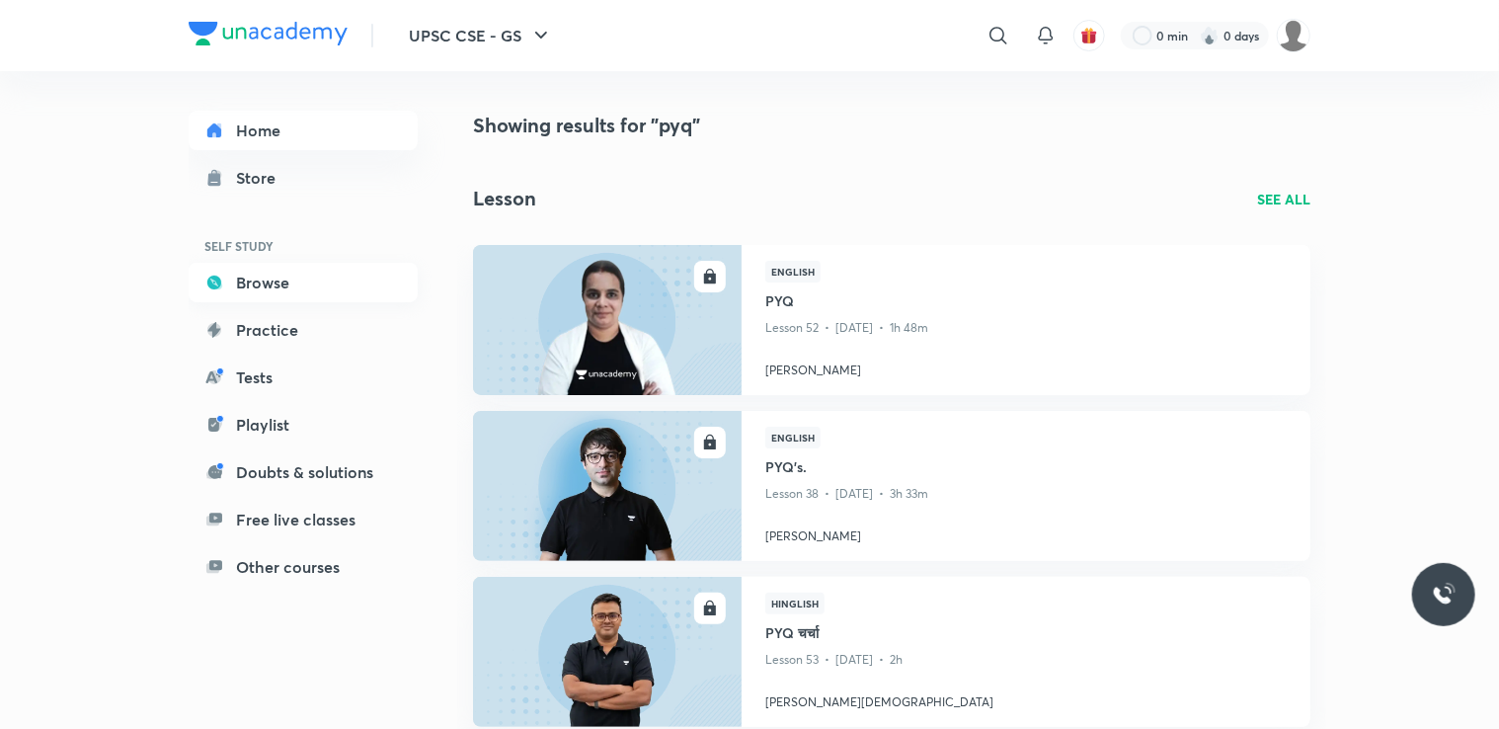
click at [279, 265] on link "Browse" at bounding box center [303, 283] width 229 height 40
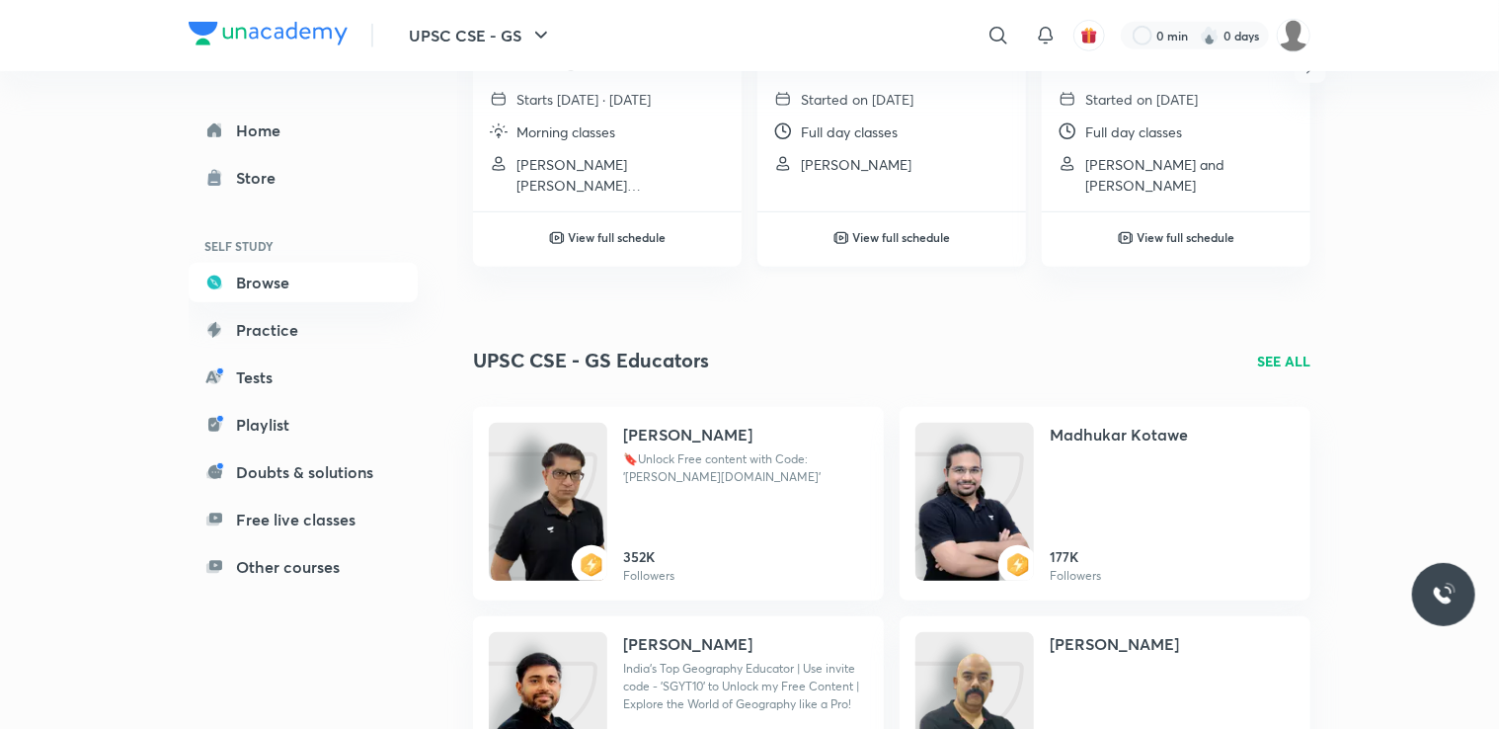
scroll to position [525, 0]
